Goal: Information Seeking & Learning: Learn about a topic

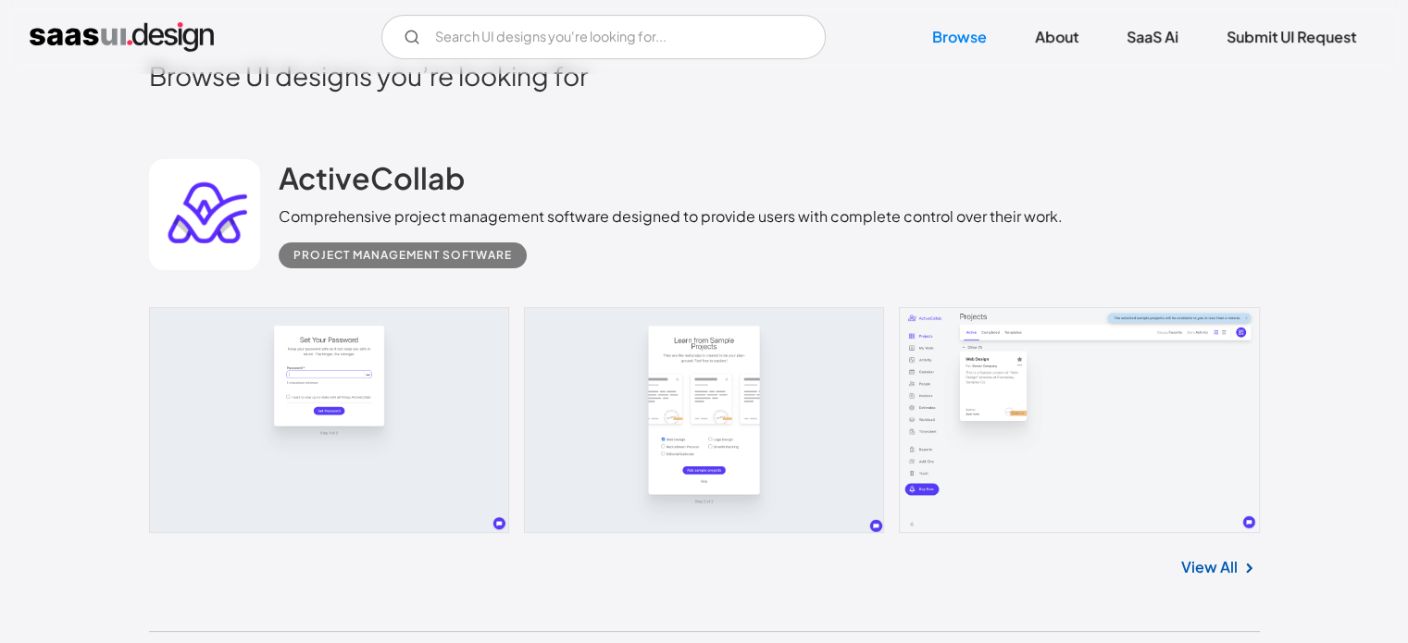
scroll to position [436, 0]
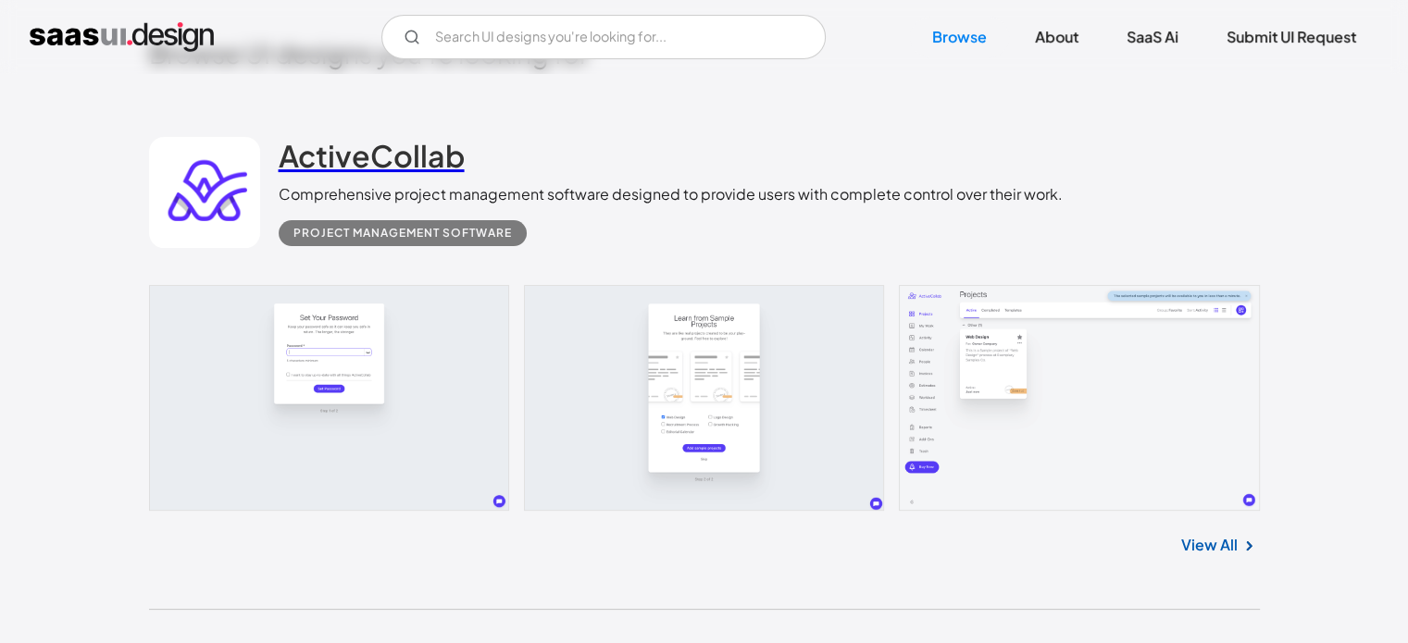
click at [359, 168] on h2 "ActiveCollab" at bounding box center [372, 155] width 186 height 37
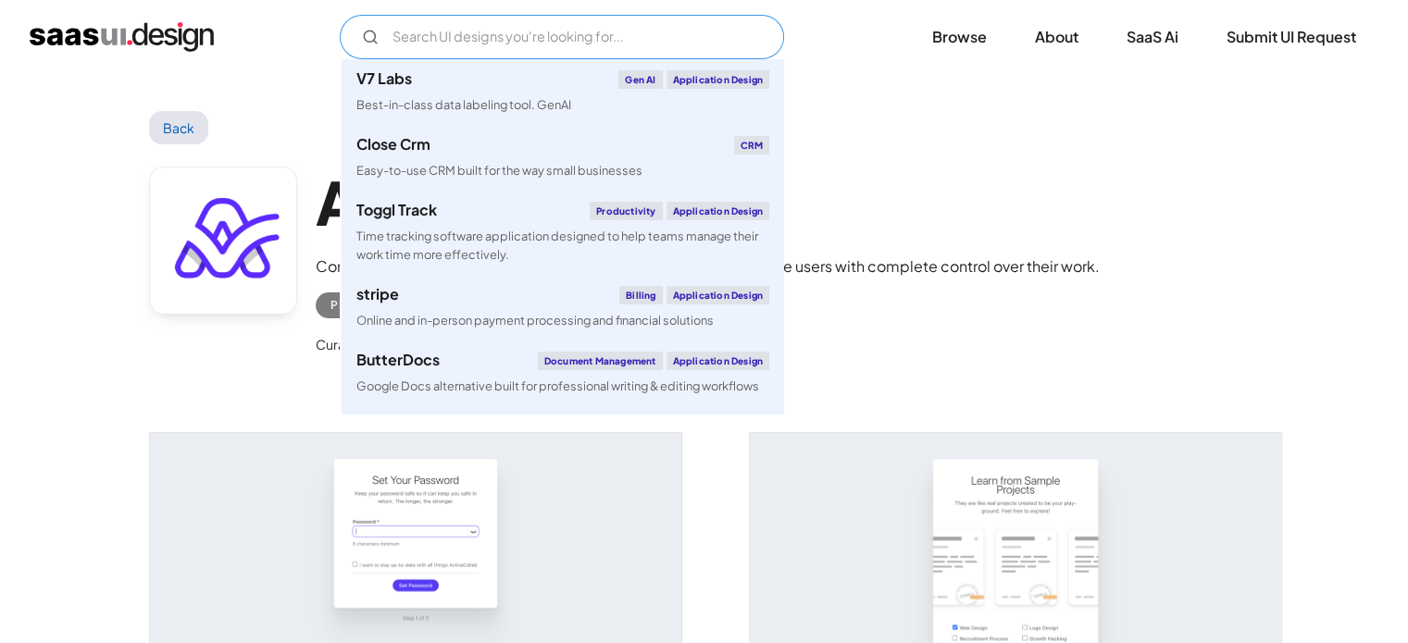
click at [576, 41] on input "Email Form" at bounding box center [562, 37] width 444 height 44
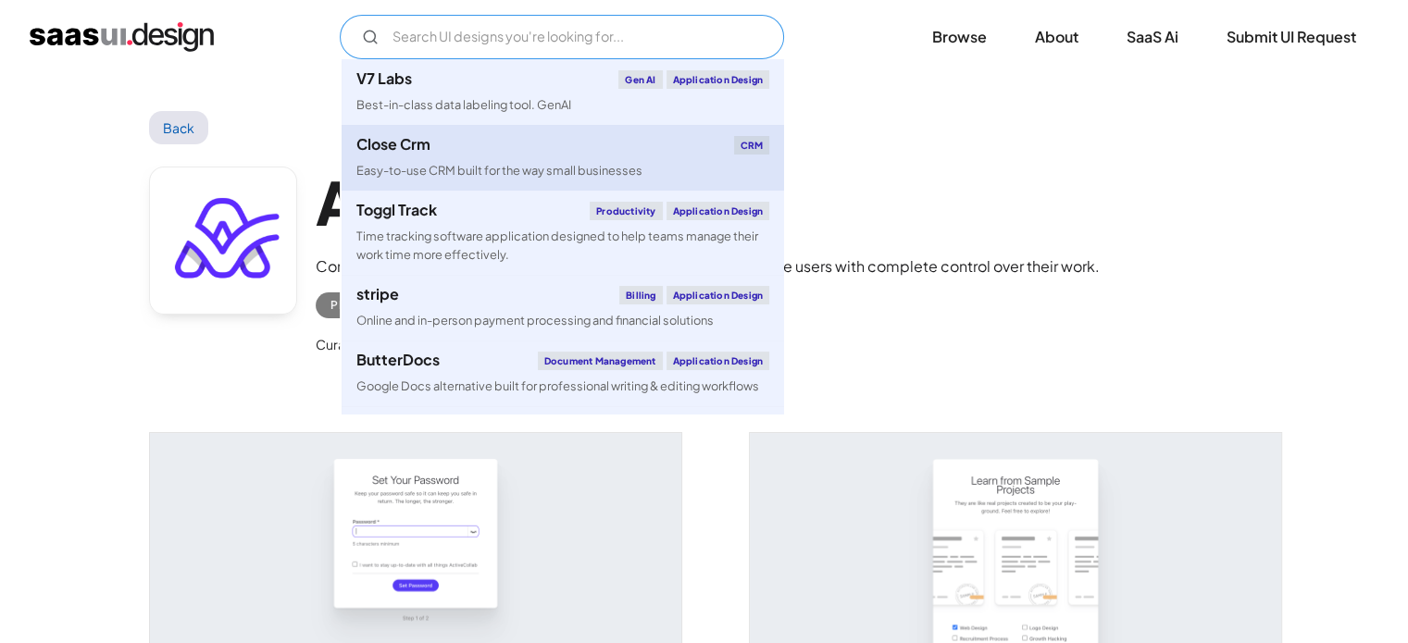
click at [436, 165] on div "Easy-to-use CRM built for the way small businesses" at bounding box center [499, 171] width 286 height 18
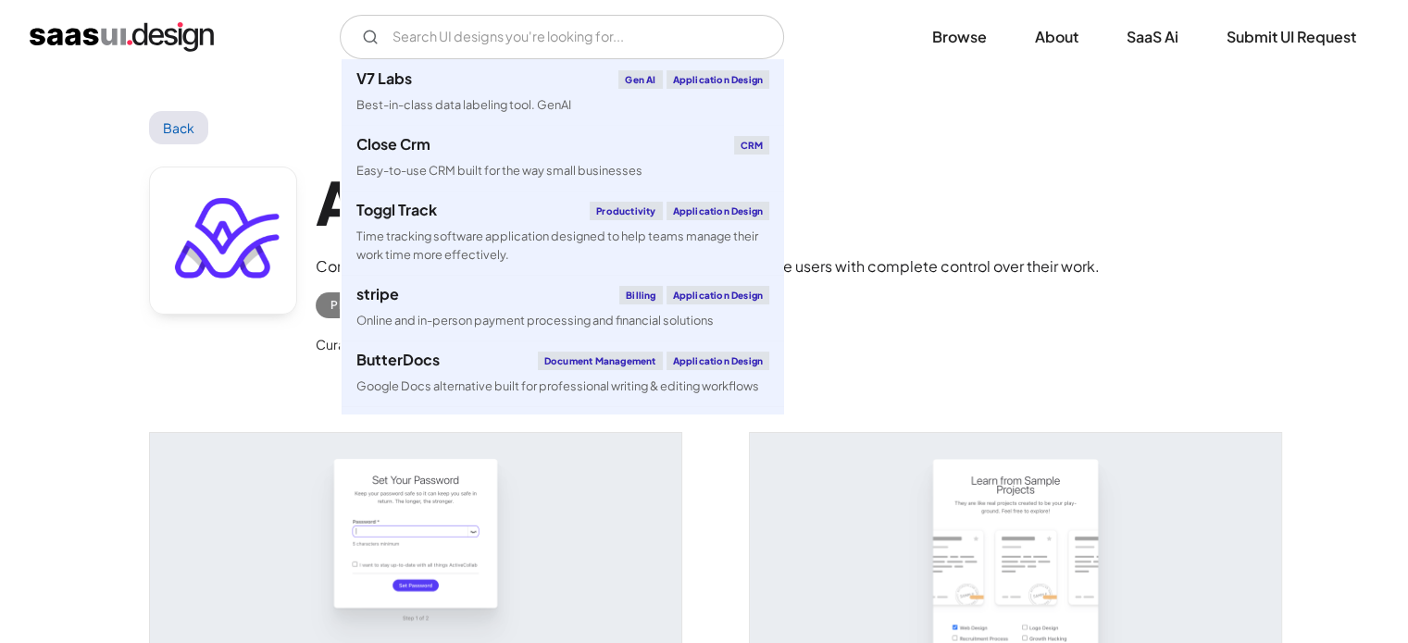
click at [948, 136] on div "Back" at bounding box center [704, 127] width 1111 height 33
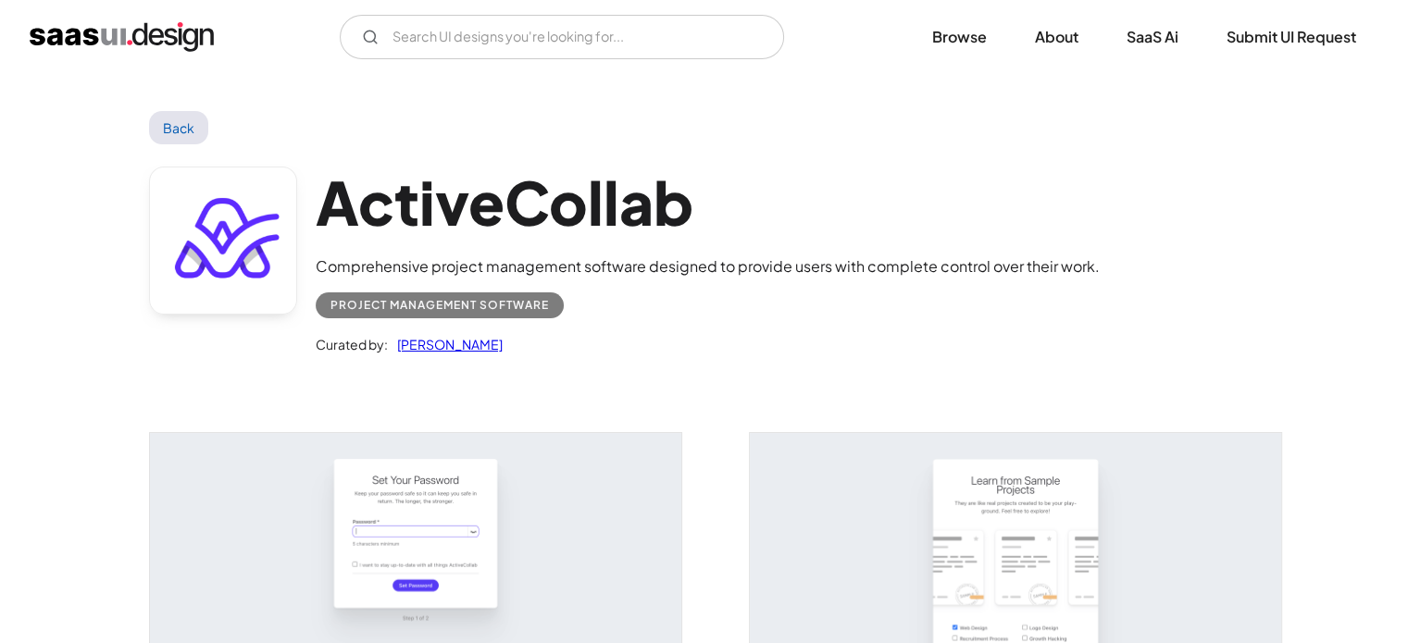
click at [195, 127] on link "Back" at bounding box center [179, 127] width 60 height 33
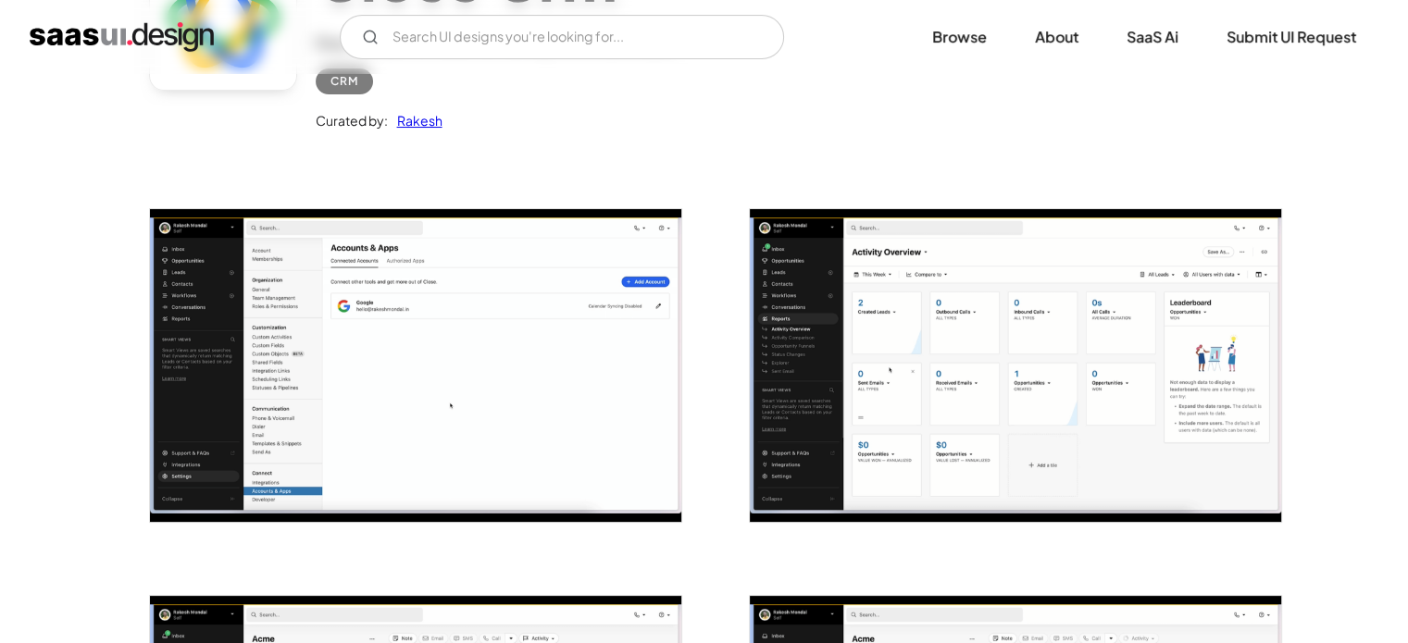
scroll to position [225, 0]
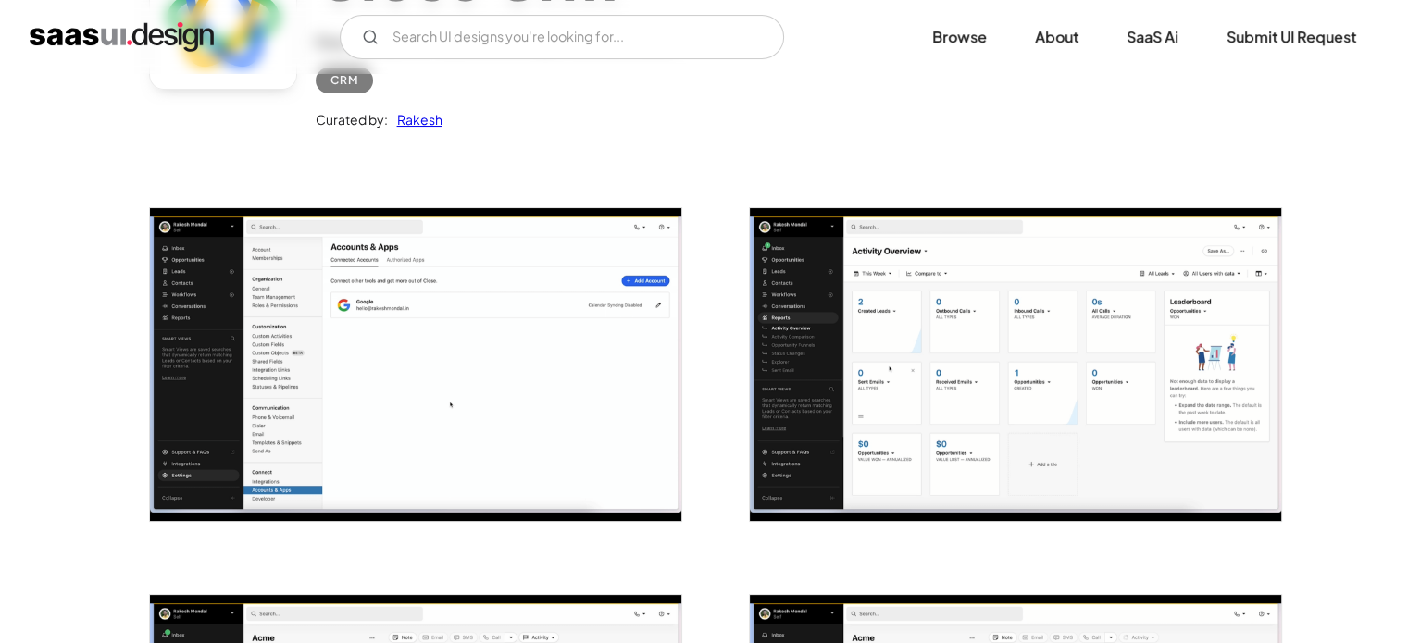
click at [940, 370] on img "open lightbox" at bounding box center [1015, 364] width 531 height 313
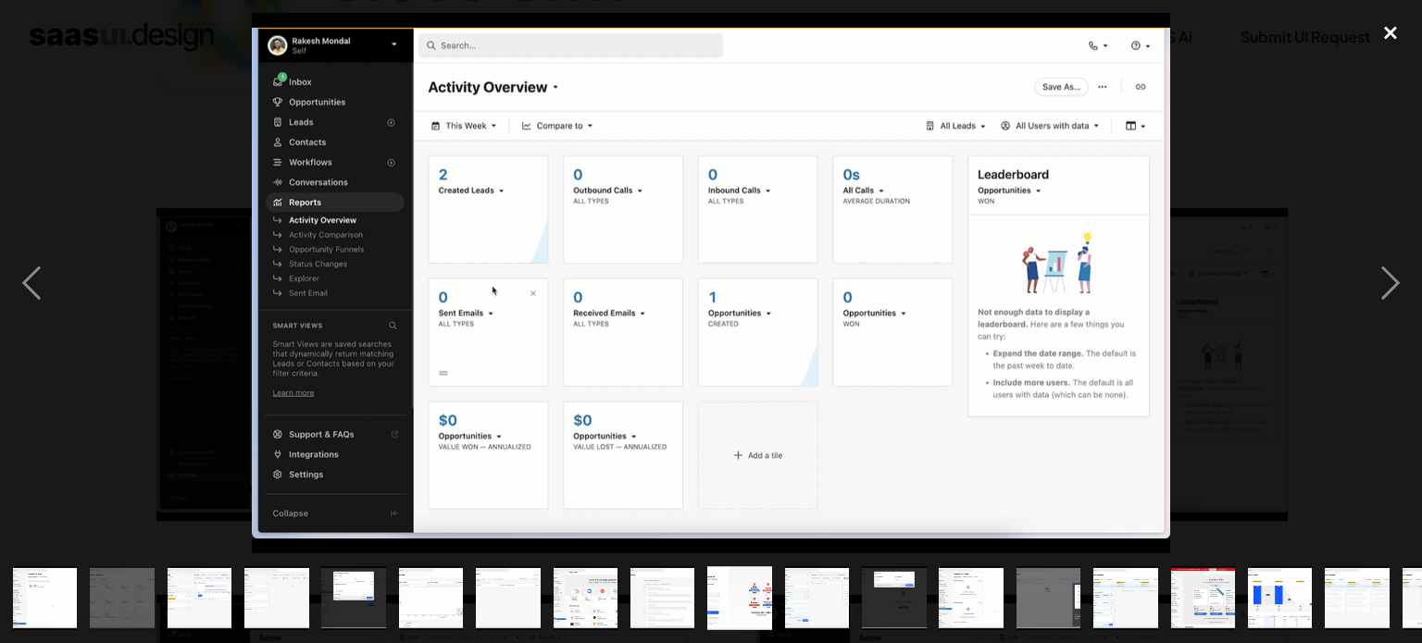
click at [1379, 29] on div "close lightbox" at bounding box center [1390, 33] width 63 height 41
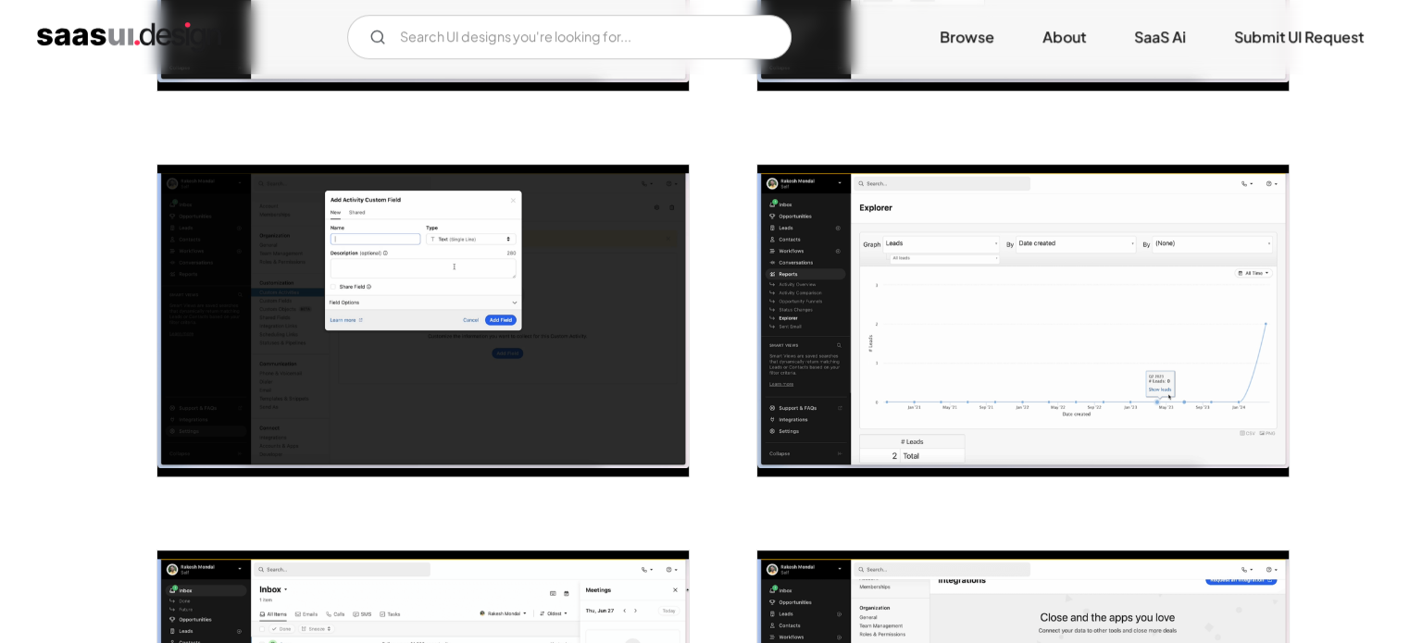
scroll to position [1043, 0]
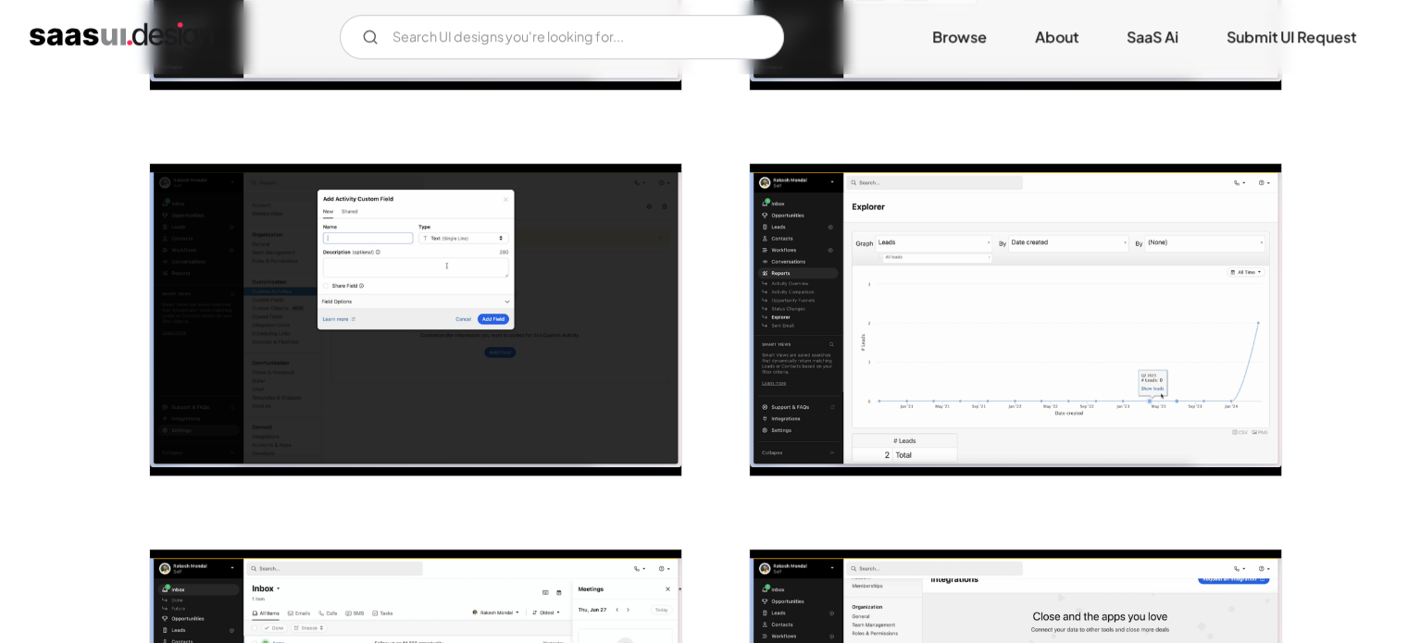
click at [820, 286] on img "open lightbox" at bounding box center [1015, 320] width 531 height 313
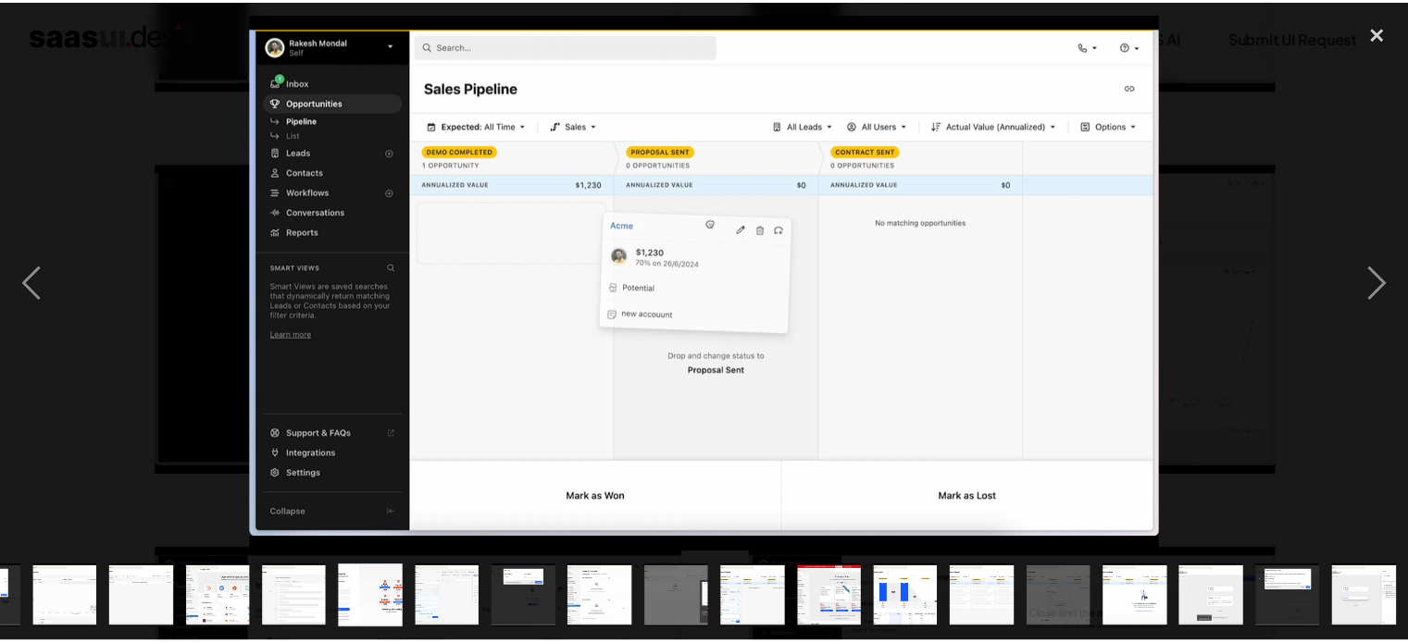
scroll to position [0, 367]
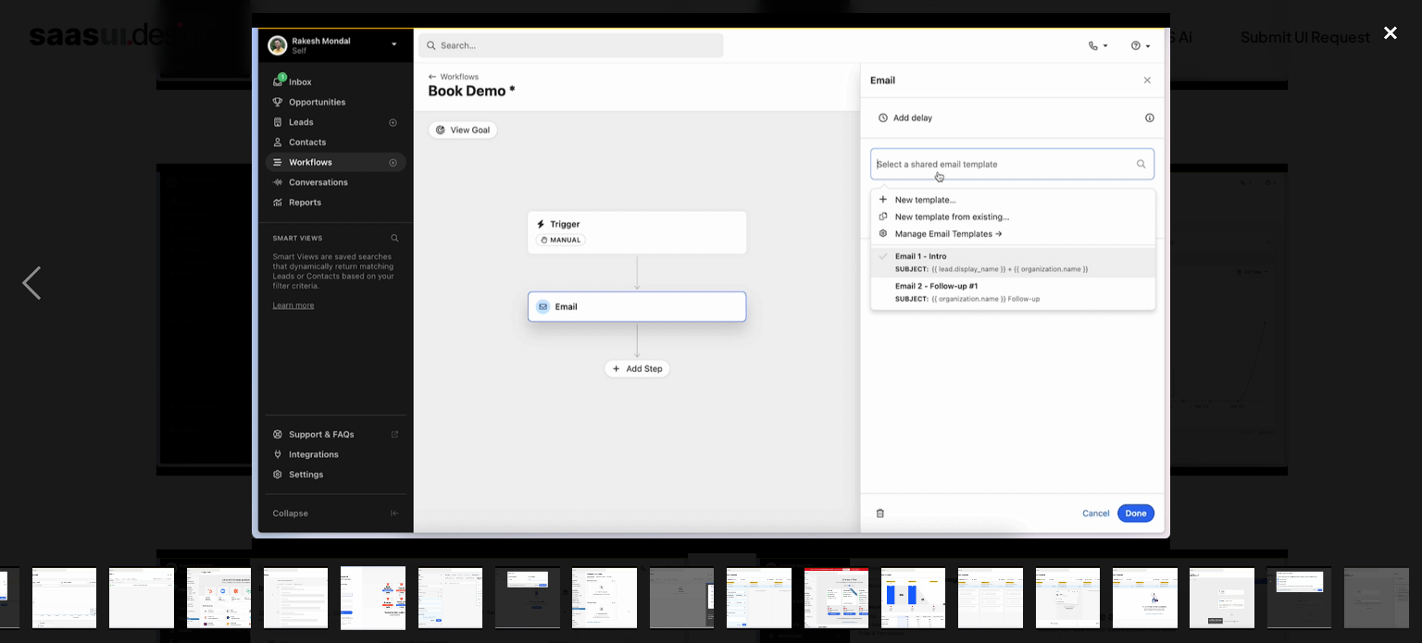
click at [1383, 19] on div "close lightbox" at bounding box center [1390, 33] width 63 height 41
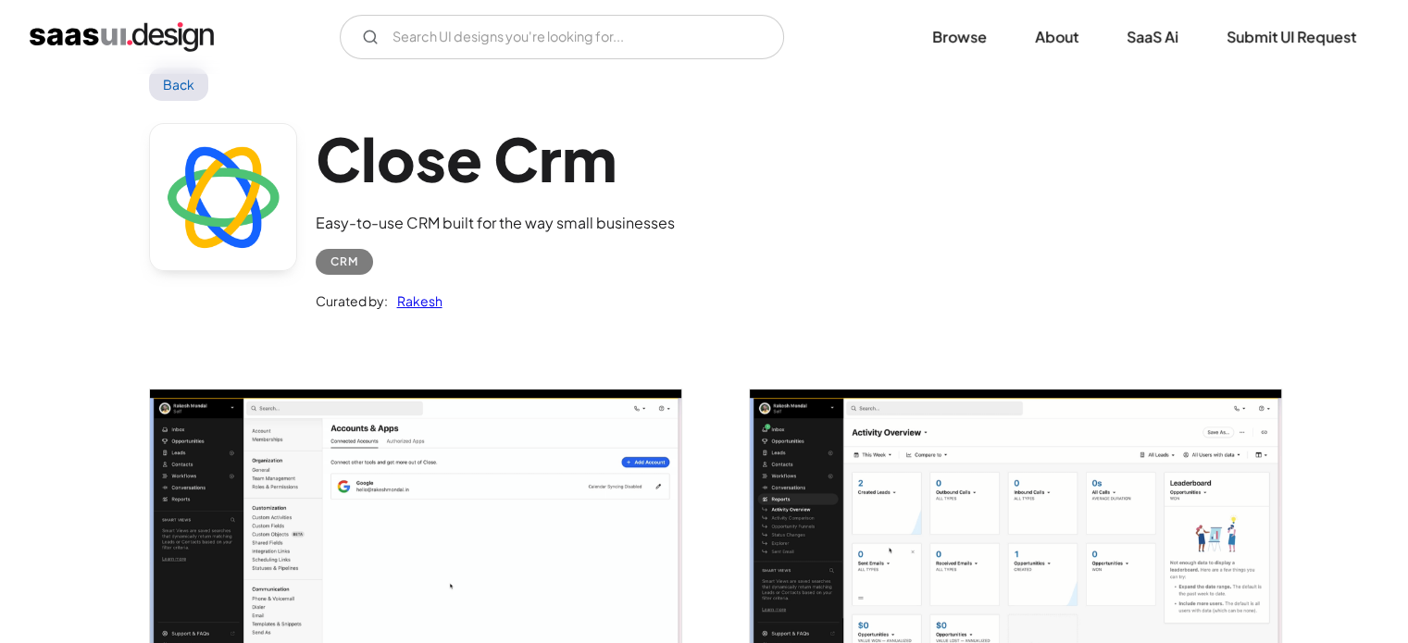
scroll to position [0, 0]
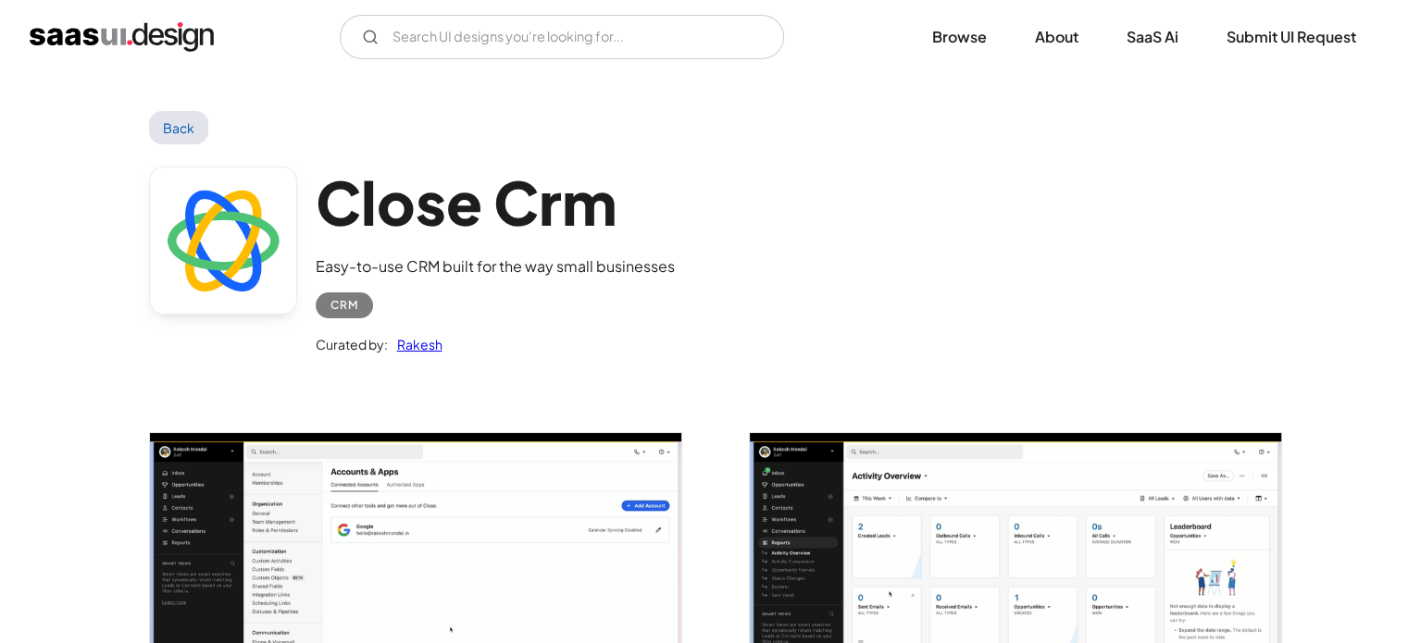
click at [169, 121] on link "Back" at bounding box center [179, 127] width 60 height 33
click at [183, 131] on link "Back" at bounding box center [179, 127] width 60 height 33
click at [174, 125] on link "Back" at bounding box center [179, 127] width 60 height 33
click at [138, 35] on img "home" at bounding box center [122, 37] width 184 height 30
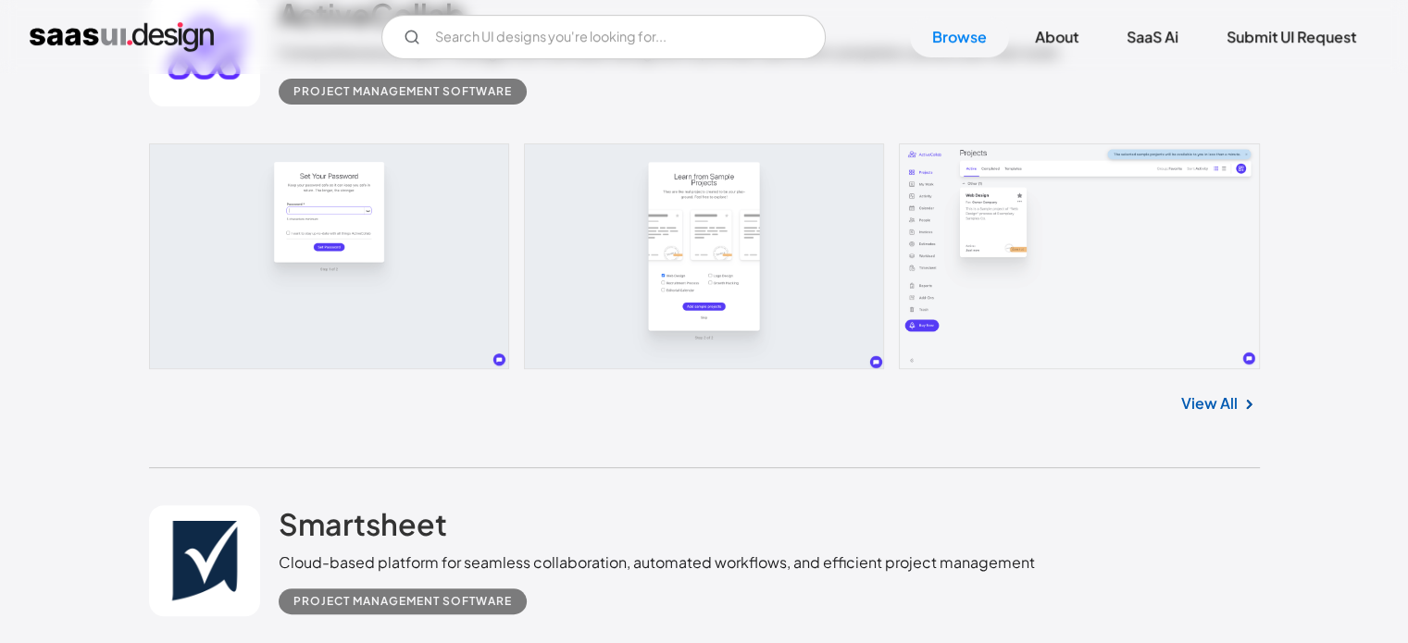
scroll to position [580, 0]
click at [1191, 405] on link "View All" at bounding box center [1209, 402] width 56 height 22
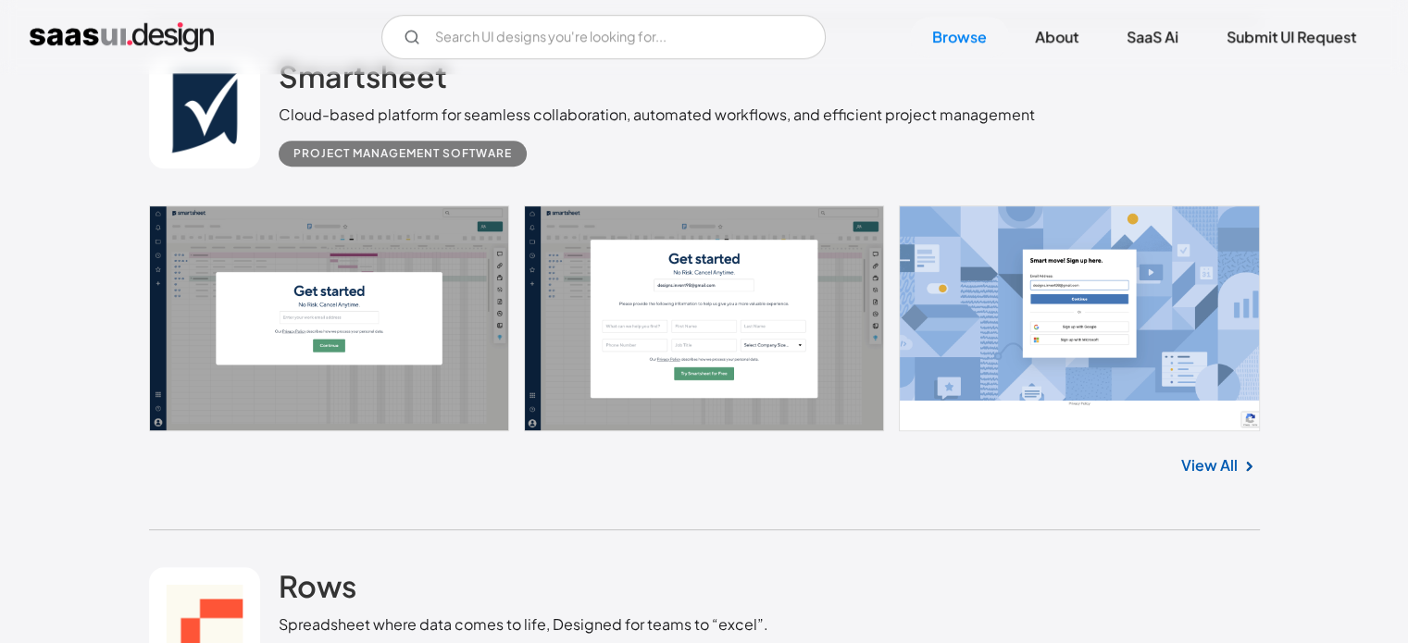
scroll to position [995, 0]
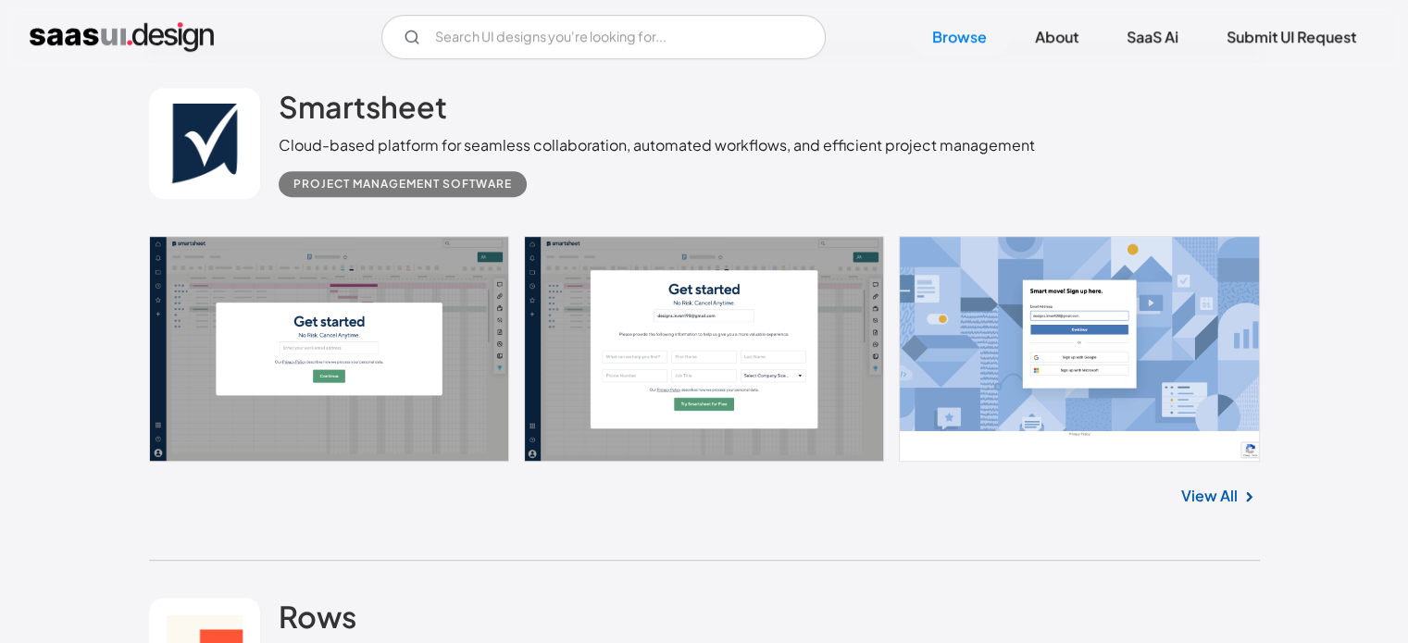
click at [1209, 490] on link "View All" at bounding box center [1209, 496] width 56 height 22
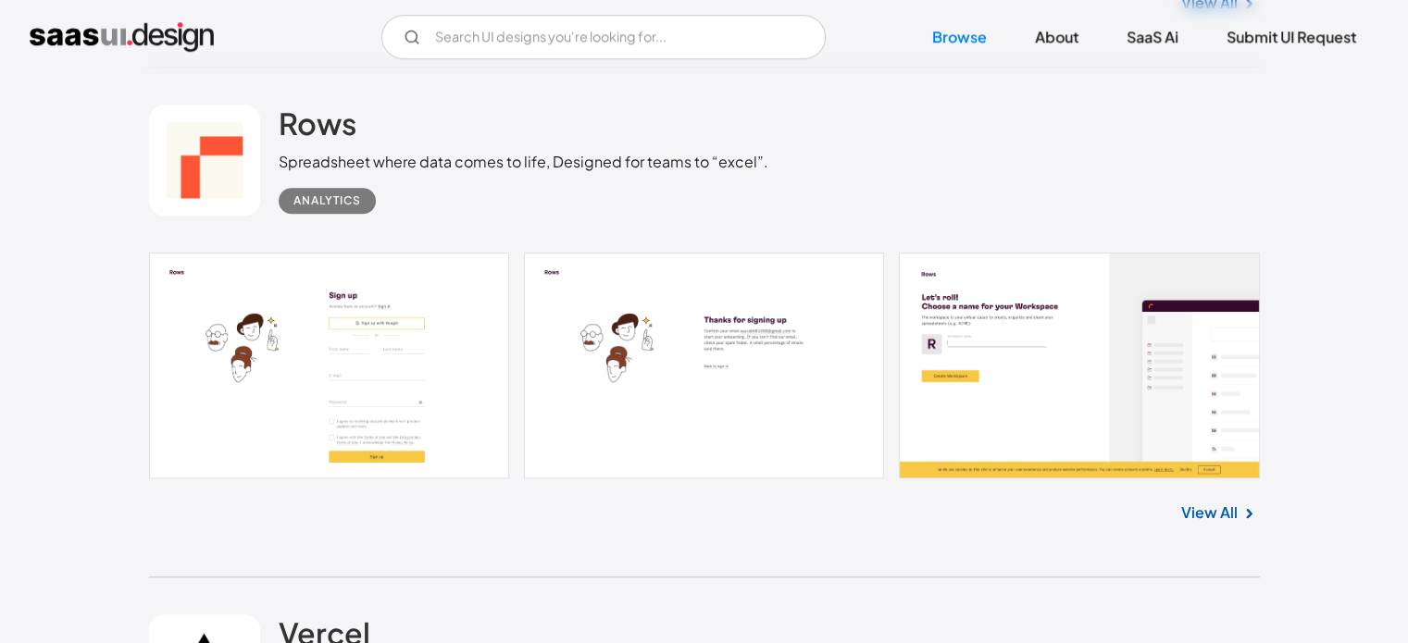
scroll to position [1492, 0]
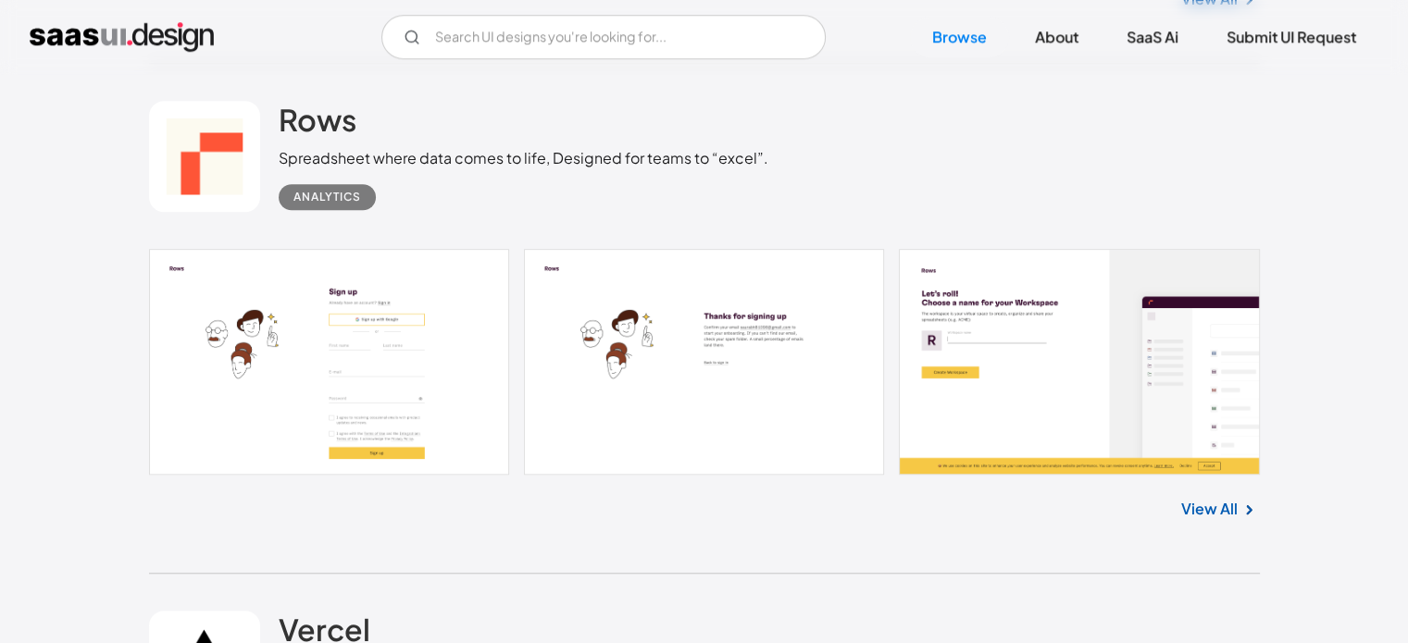
click at [1200, 502] on link "View All" at bounding box center [1209, 509] width 56 height 22
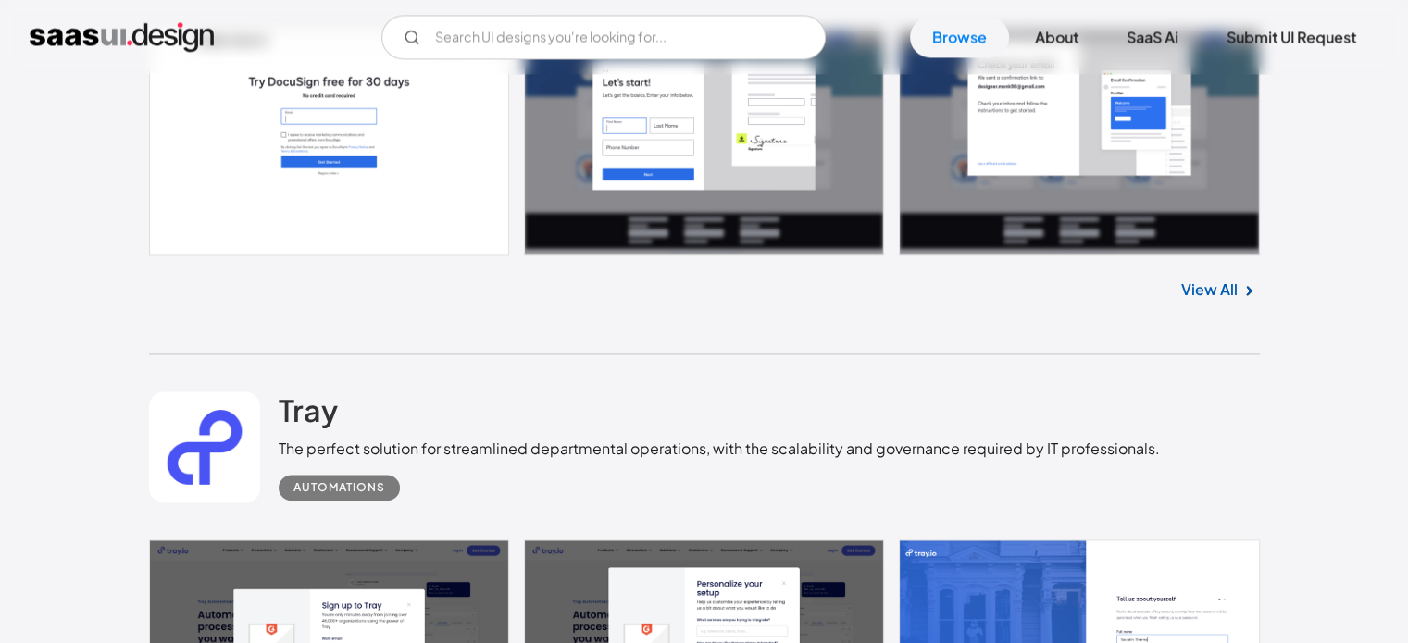
scroll to position [2724, 0]
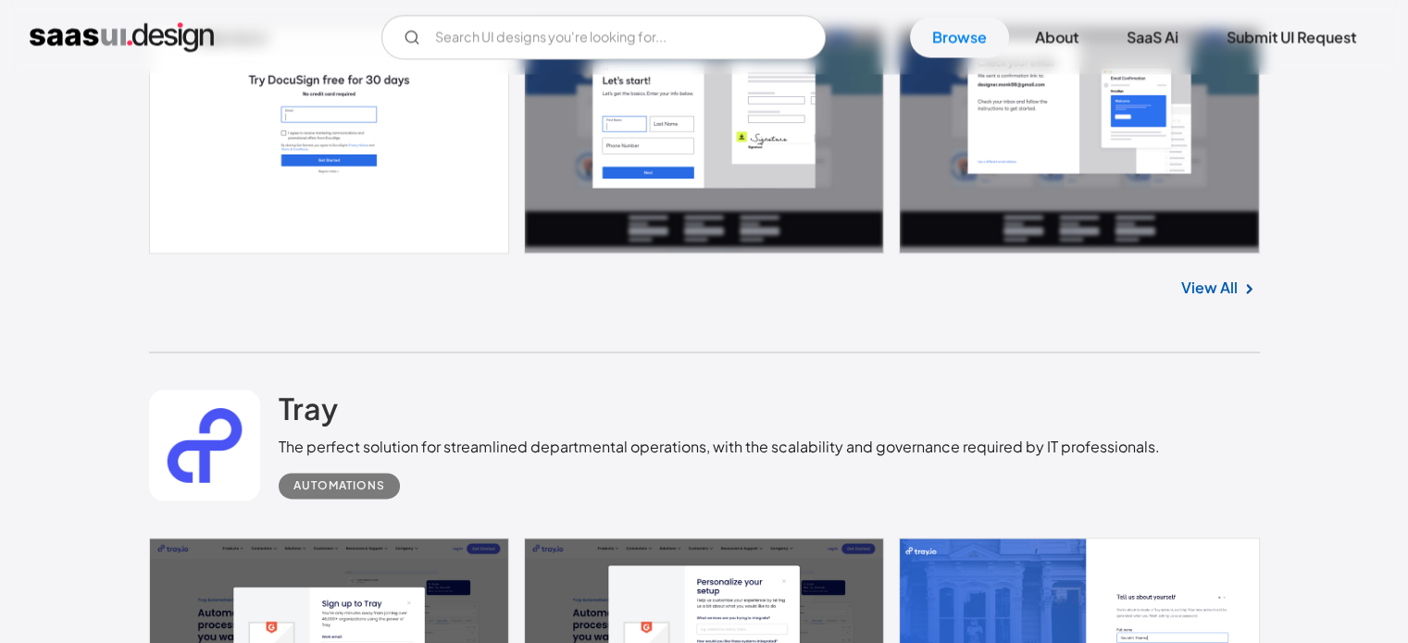
click at [1233, 288] on link "View All" at bounding box center [1209, 288] width 56 height 22
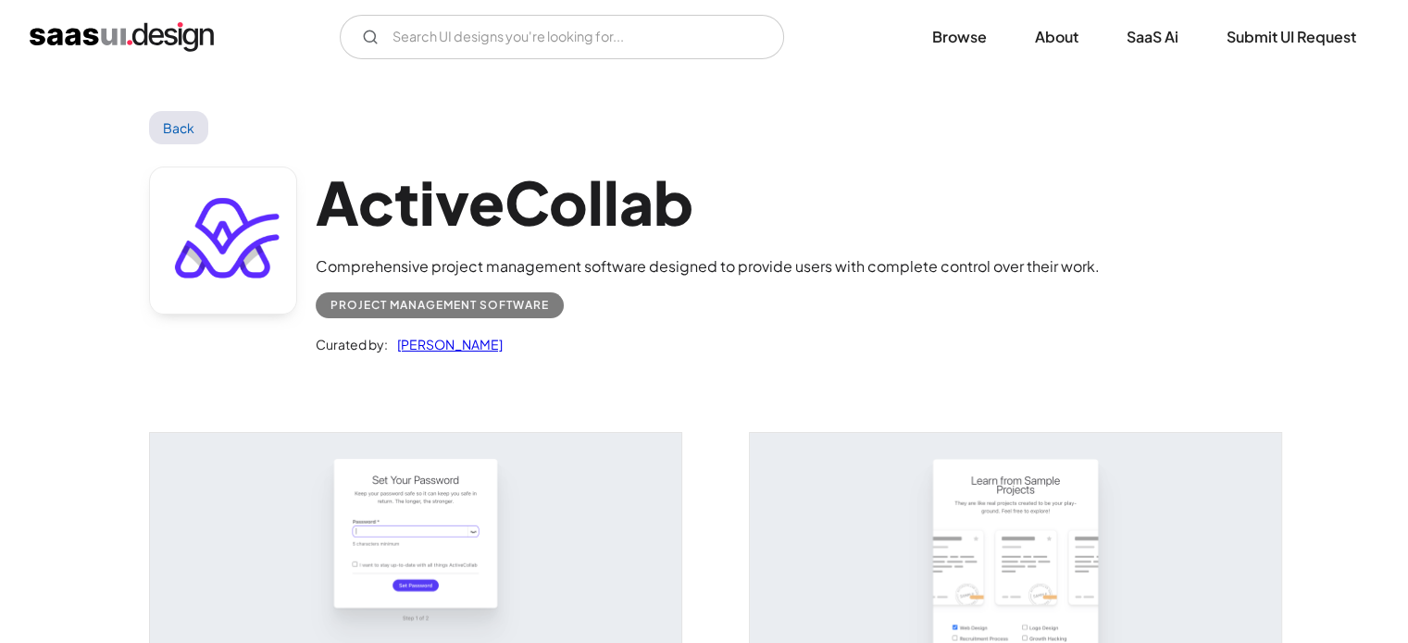
click at [186, 118] on link "Back" at bounding box center [179, 127] width 60 height 33
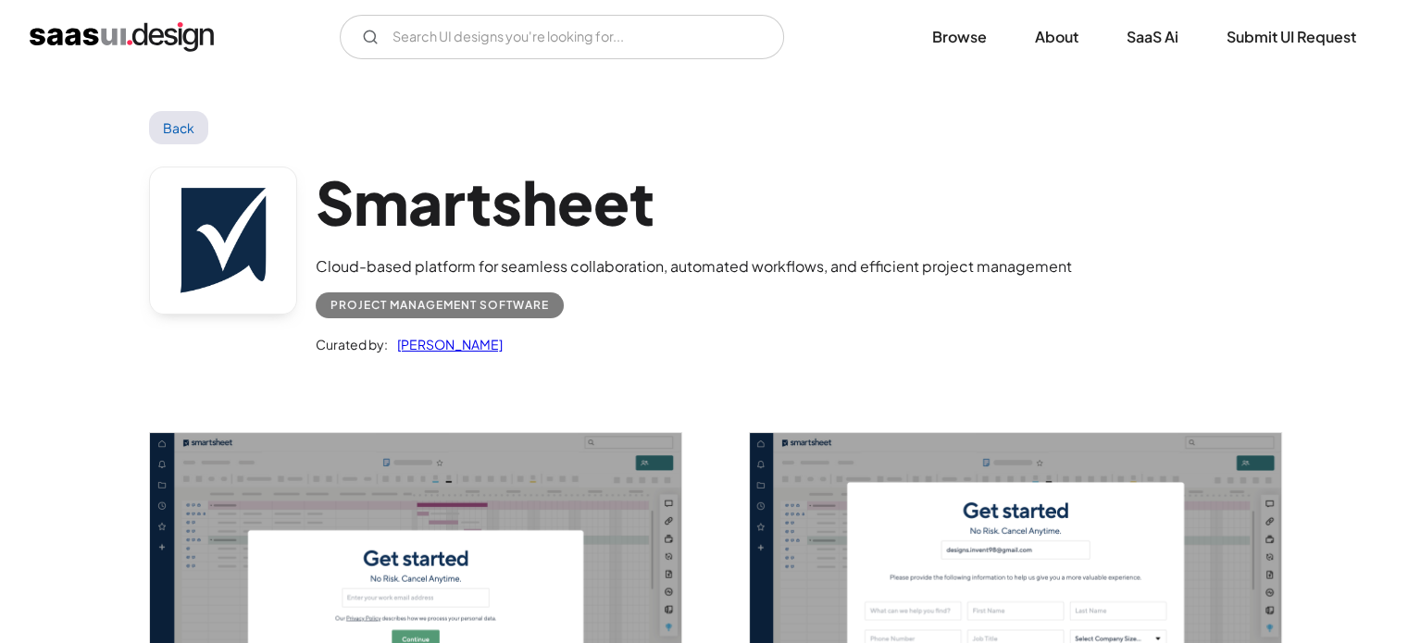
click at [174, 117] on link "Back" at bounding box center [179, 127] width 60 height 33
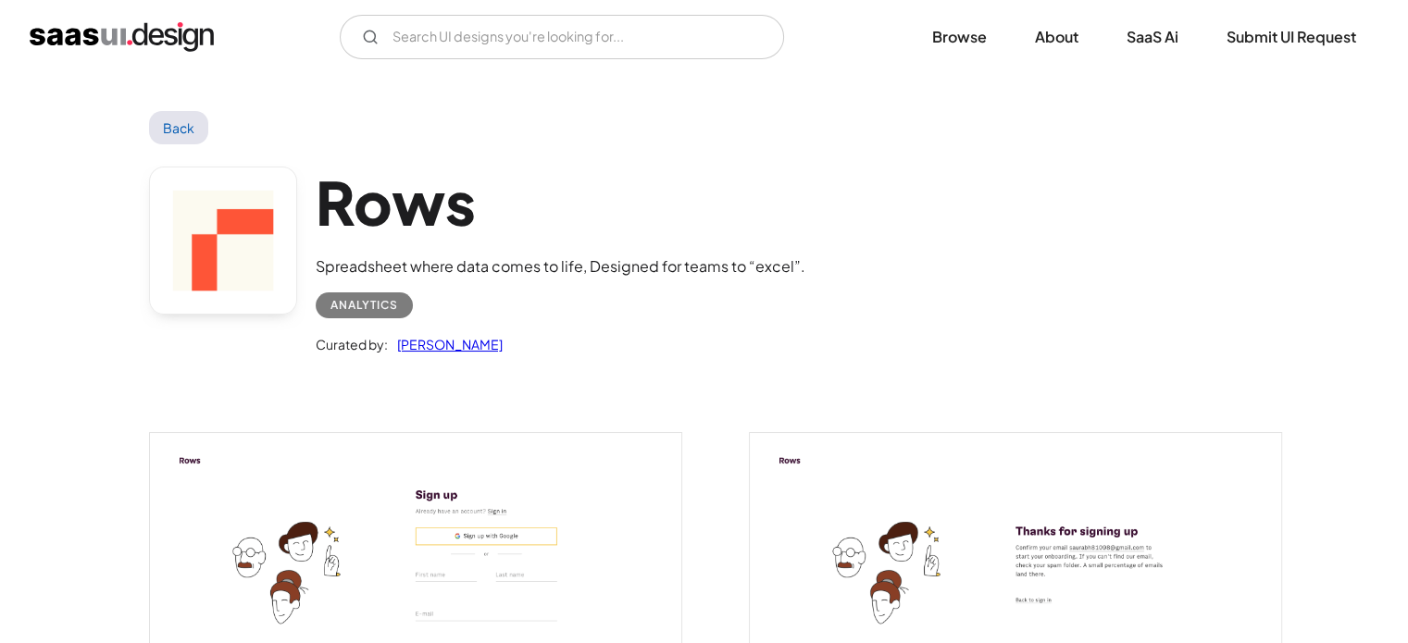
click at [184, 137] on link "Back" at bounding box center [179, 127] width 60 height 33
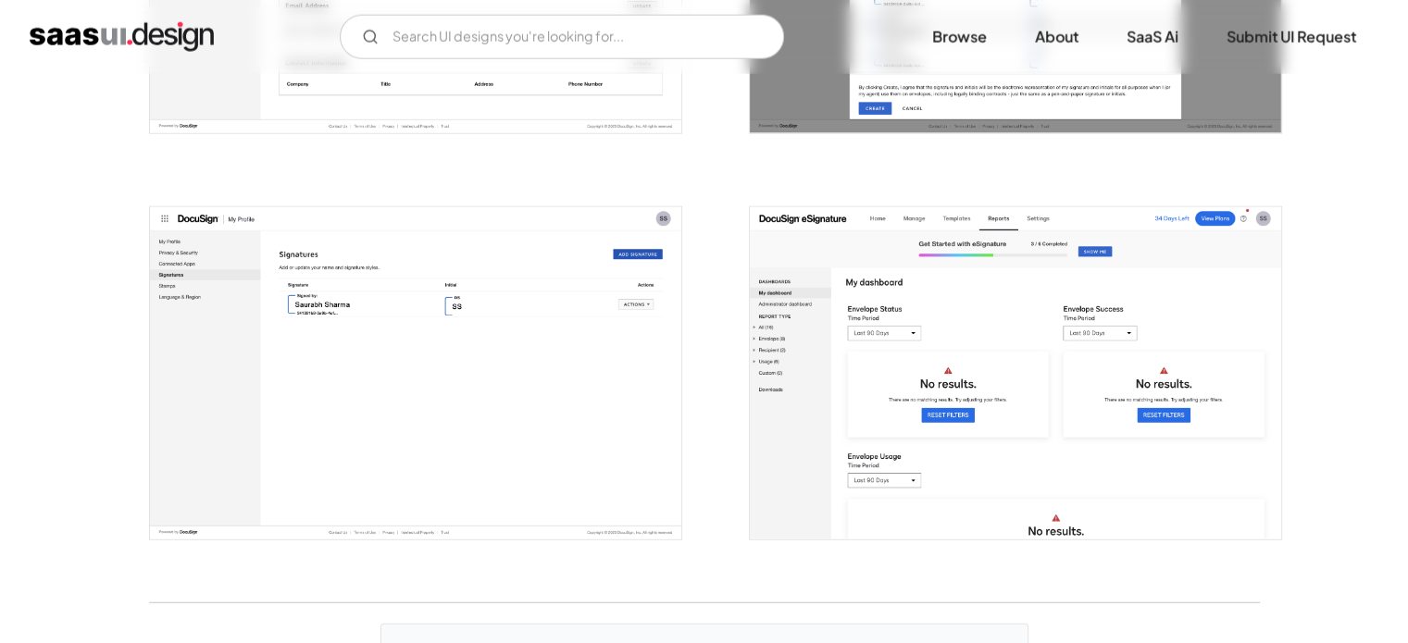
scroll to position [5024, 0]
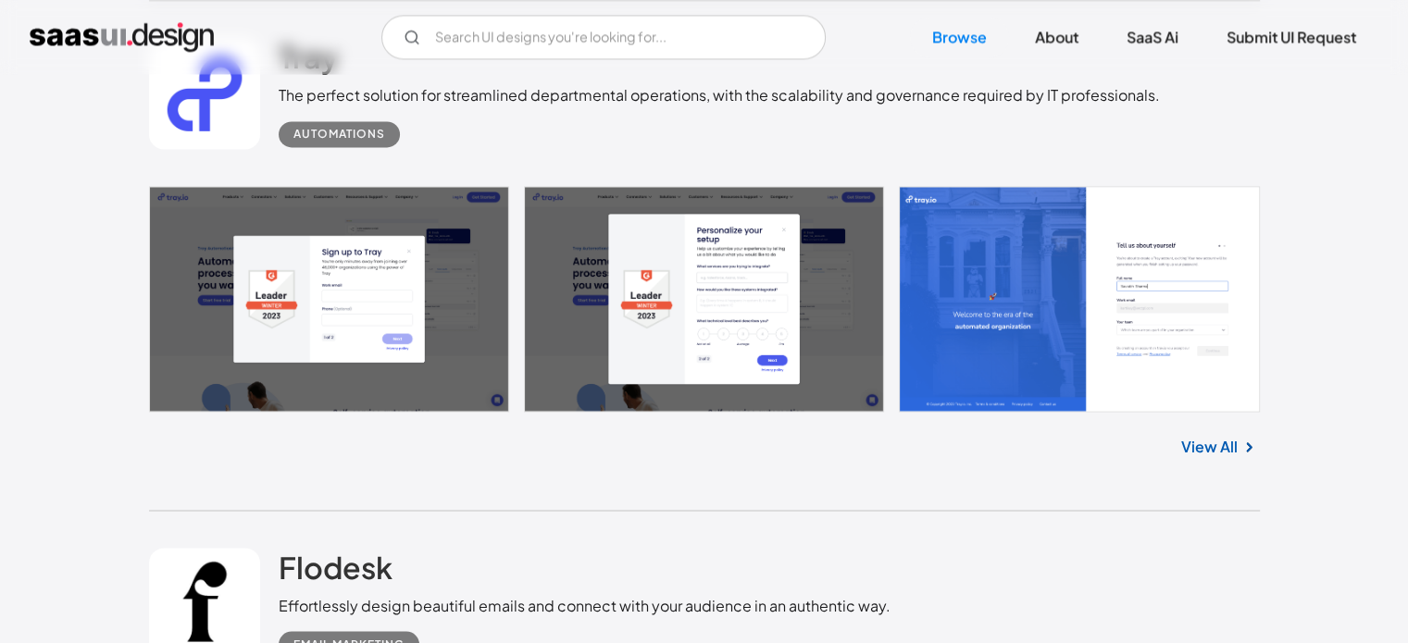
scroll to position [3037, 0]
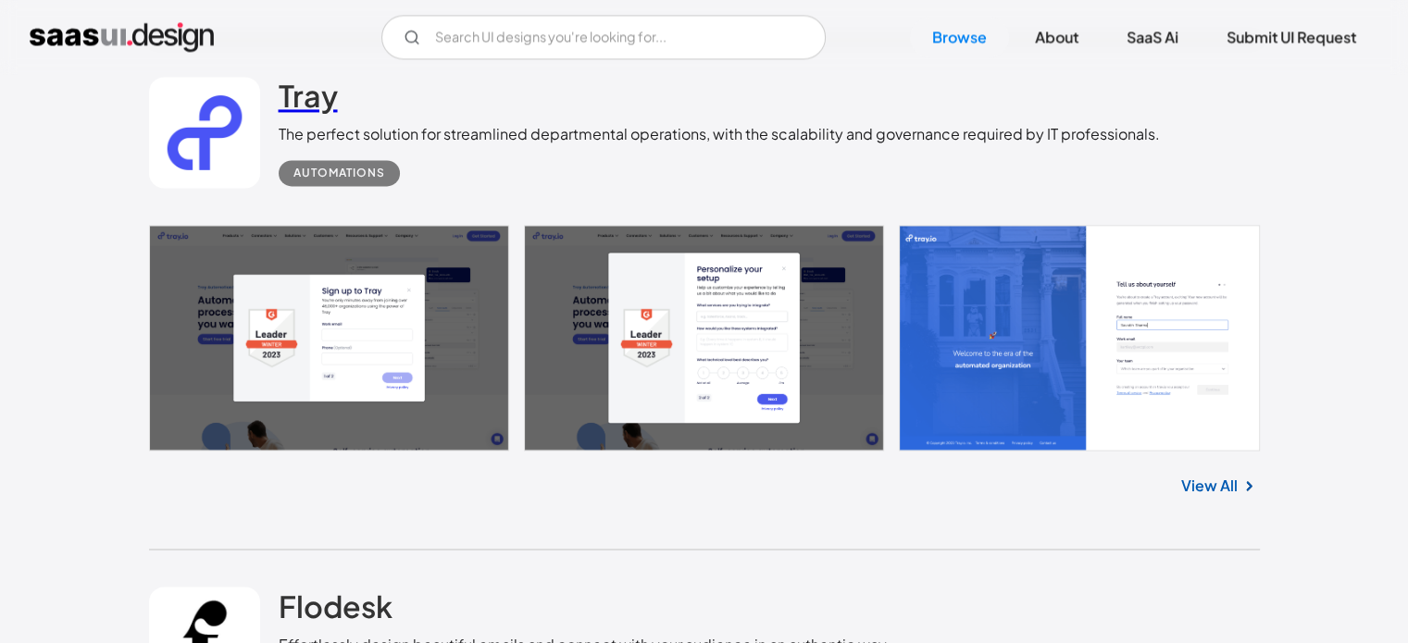
click at [315, 114] on link "Tray" at bounding box center [308, 100] width 59 height 46
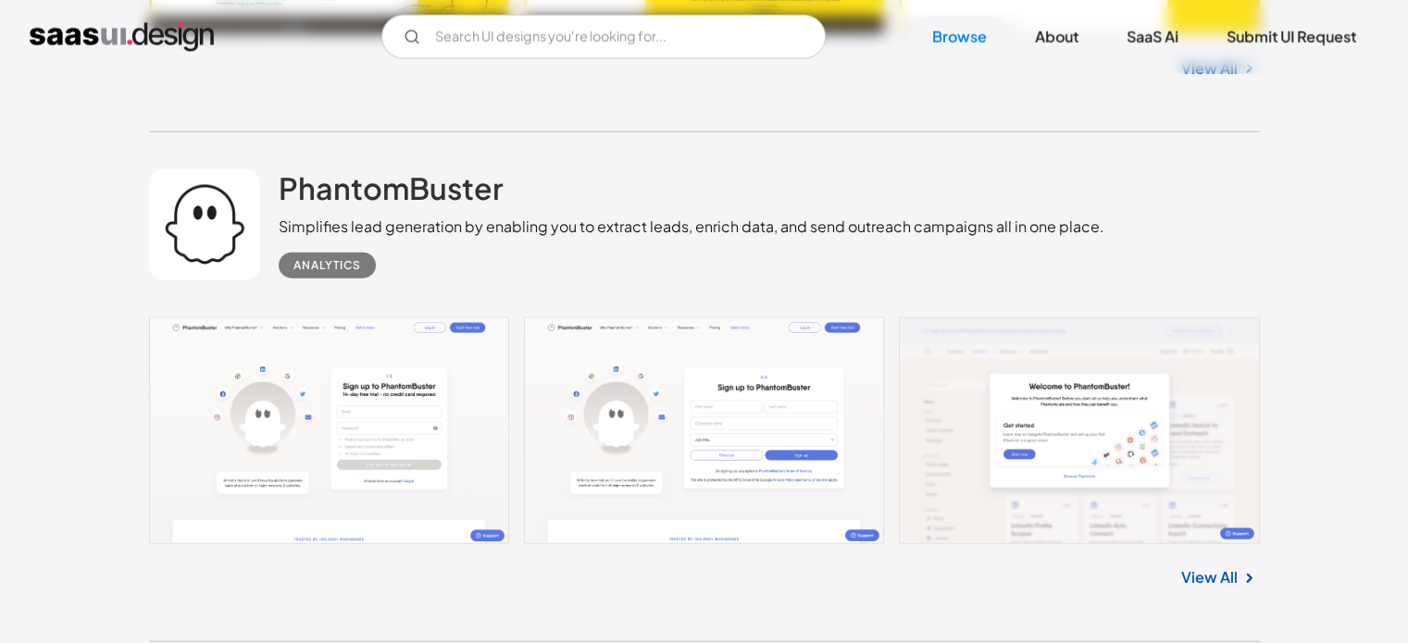
scroll to position [4445, 0]
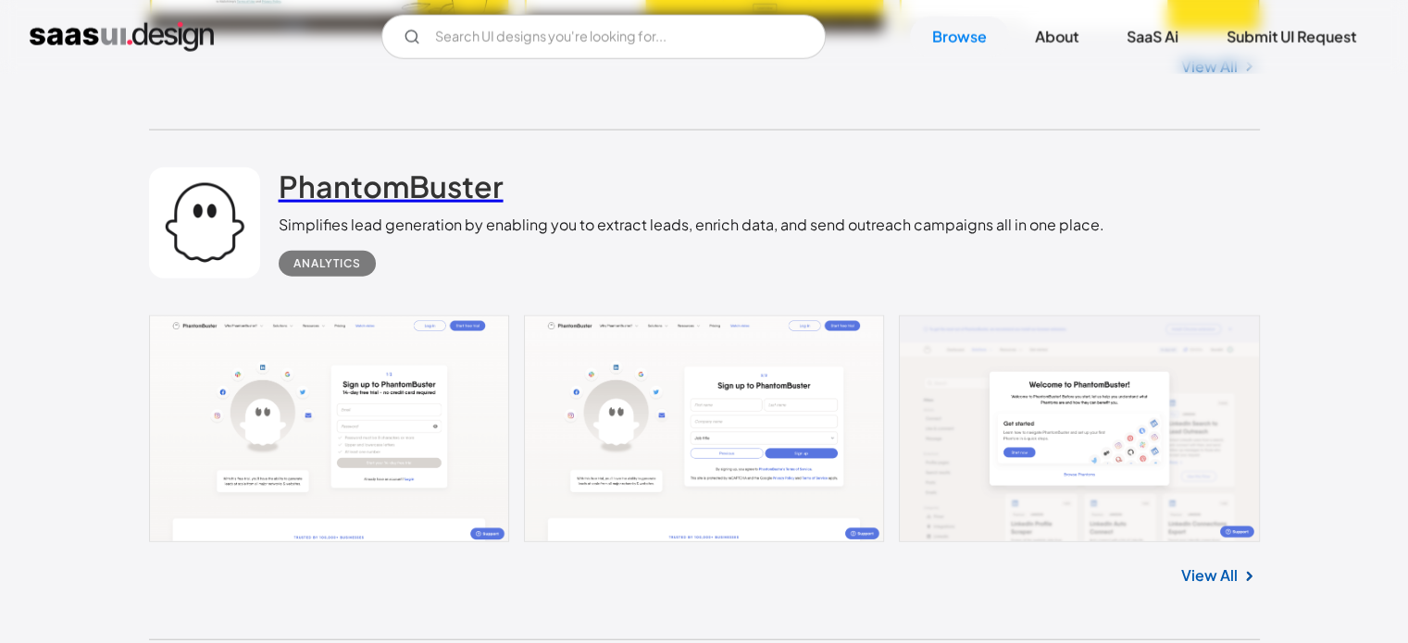
click at [360, 193] on h2 "PhantomBuster" at bounding box center [391, 186] width 225 height 37
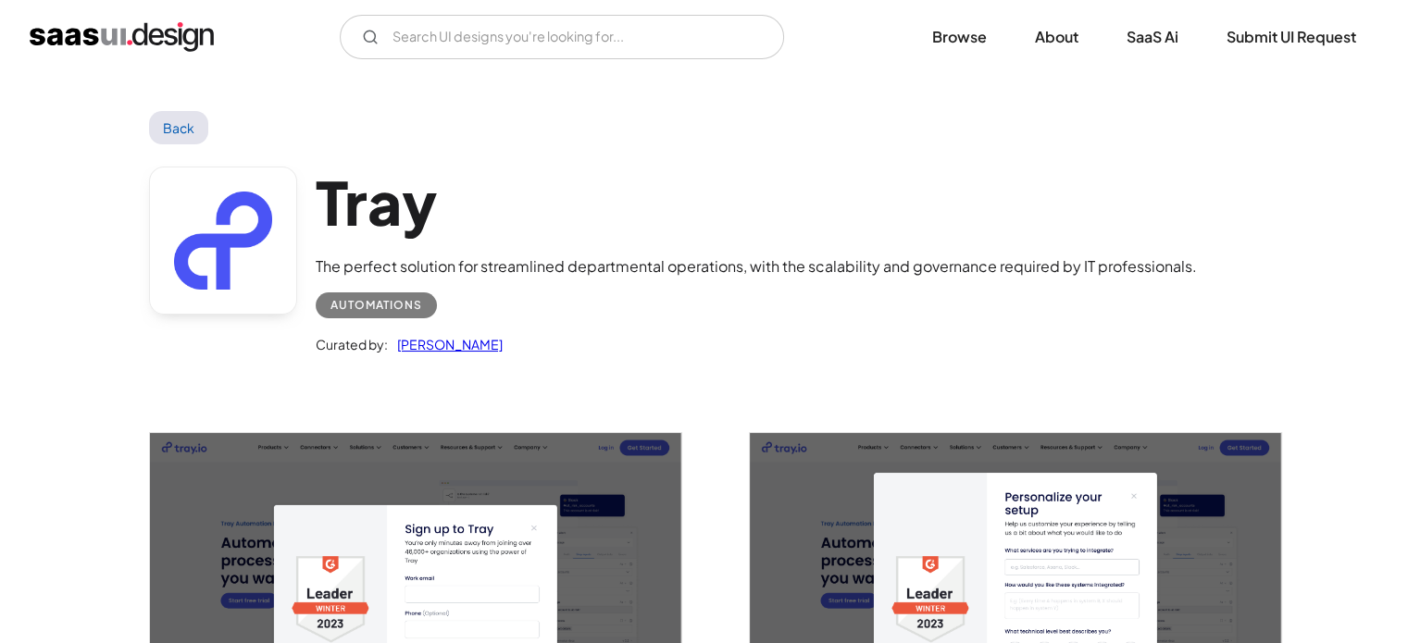
click at [189, 128] on link "Back" at bounding box center [179, 127] width 60 height 33
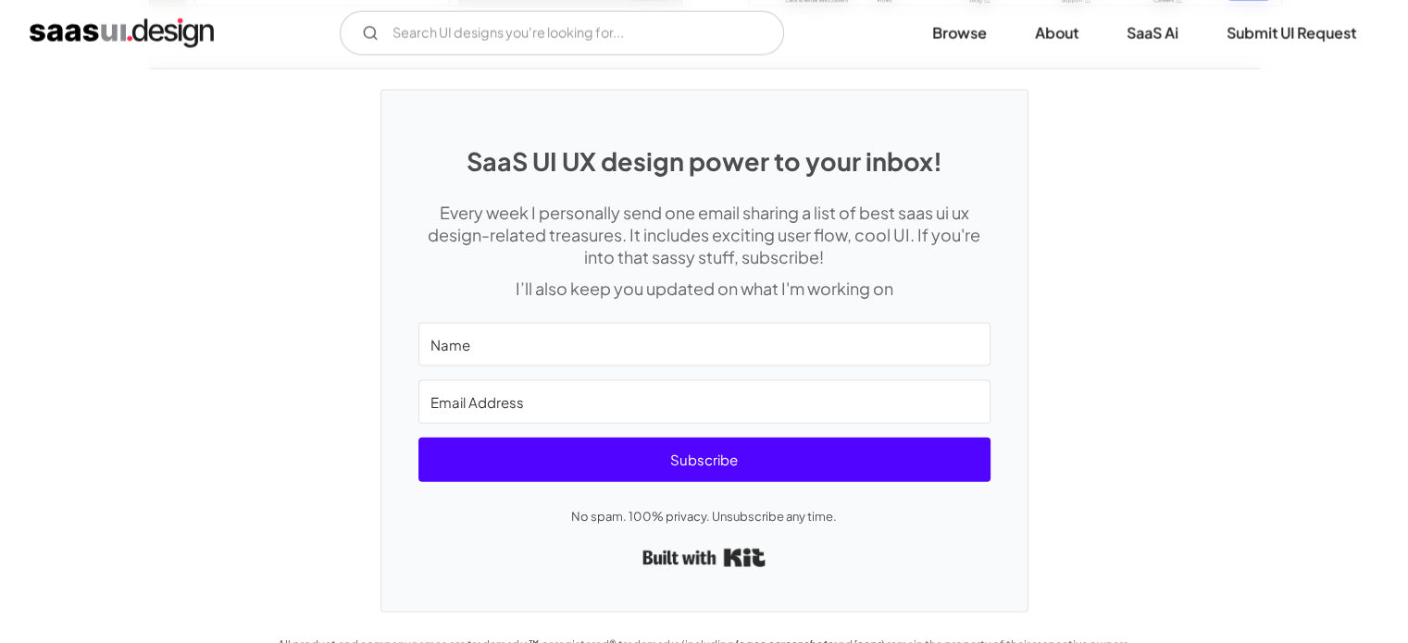
scroll to position [4041, 0]
